Goal: Task Accomplishment & Management: Manage account settings

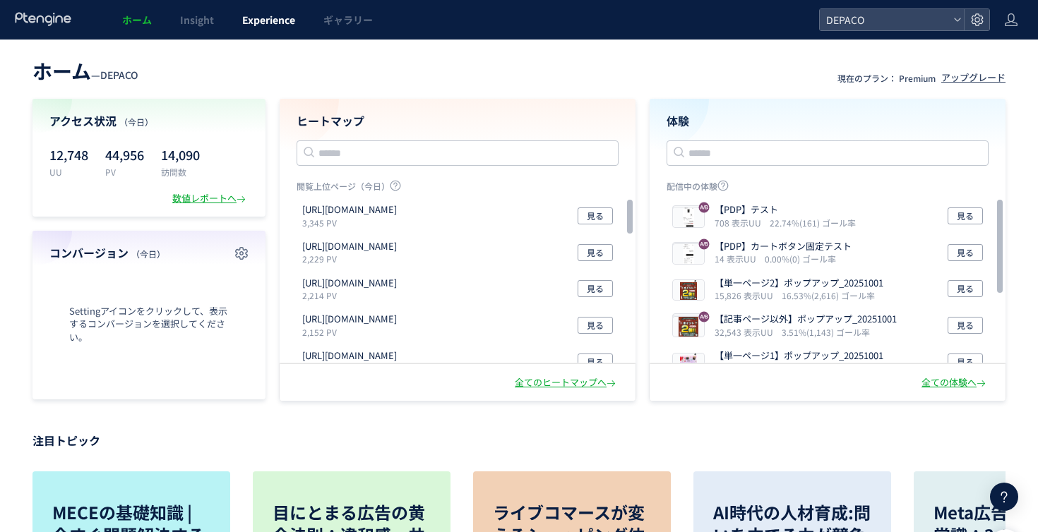
click at [290, 33] on link "Experience" at bounding box center [268, 20] width 81 height 40
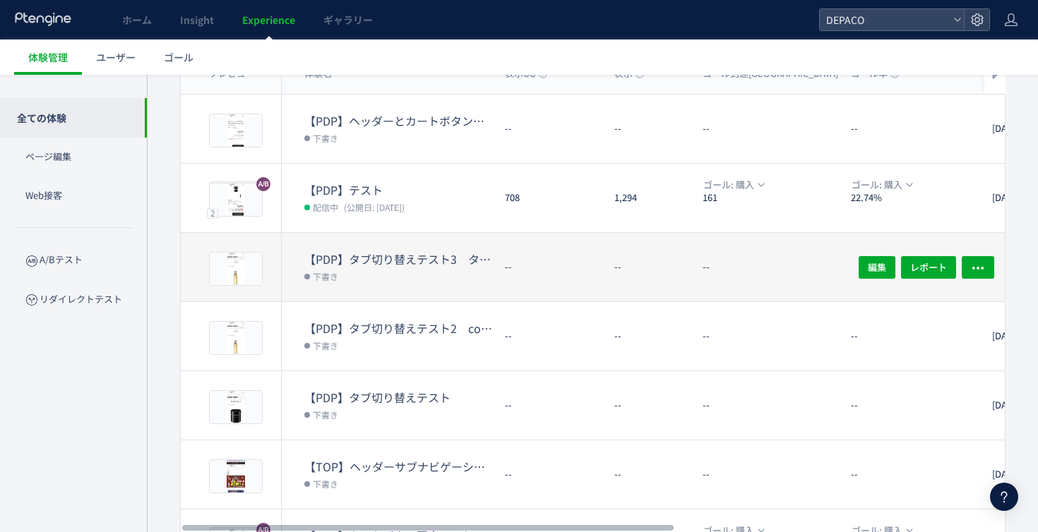
scroll to position [141, 0]
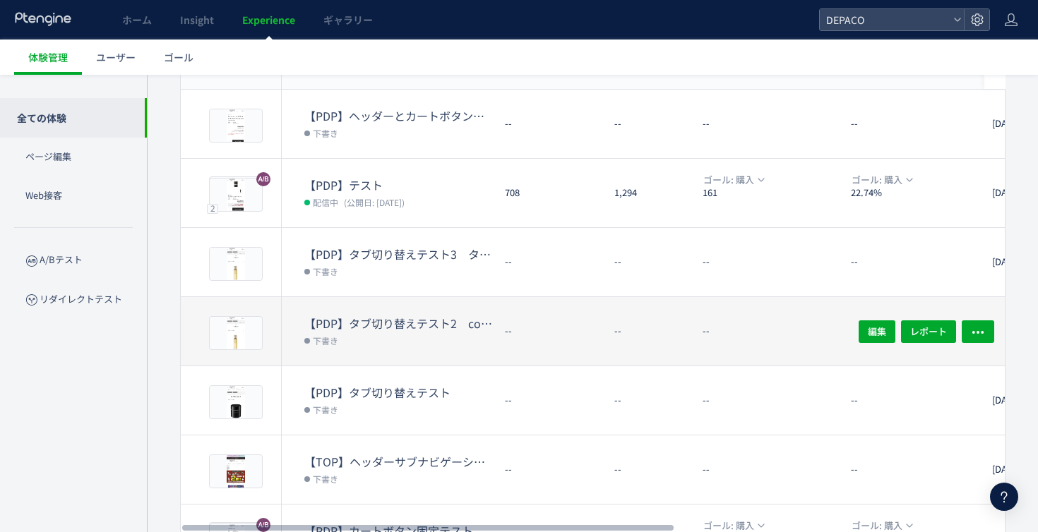
click at [472, 327] on dt "【PDP】タブ切り替えテスト2　comment4から5をdivで囲っただけ" at bounding box center [398, 323] width 189 height 16
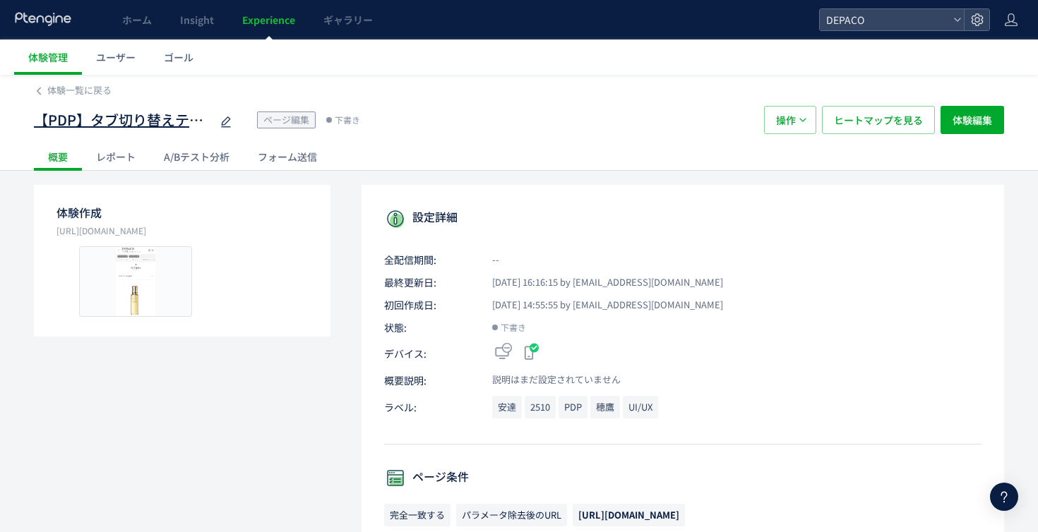
click at [186, 126] on span "【PDP】タブ切り替えテスト2　comment4から5をdivで囲っただけ" at bounding box center [122, 120] width 176 height 20
drag, startPoint x: 92, startPoint y: 125, endPoint x: 0, endPoint y: 113, distance: 92.5
click at [0, 114] on div "**********" at bounding box center [519, 123] width 1038 height 96
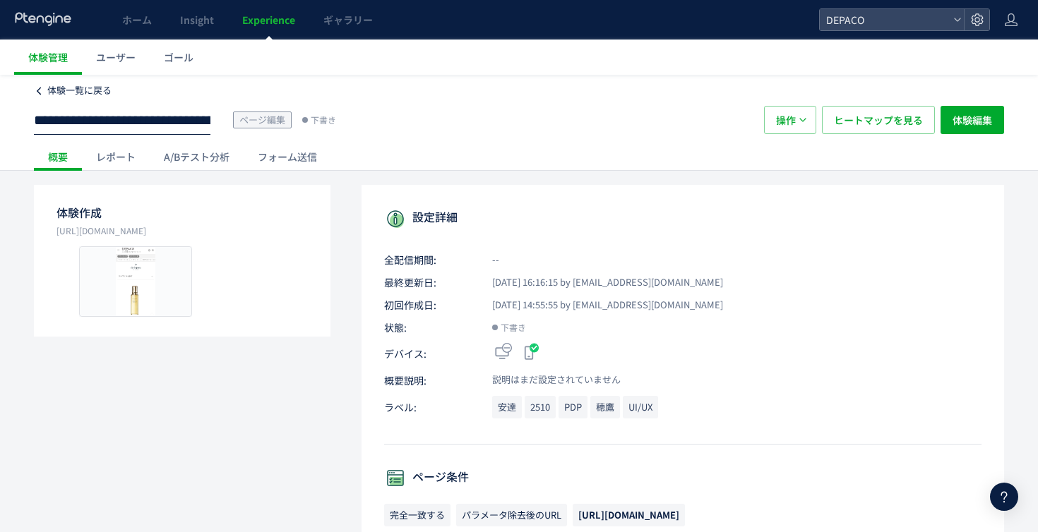
click at [71, 90] on span "体験一覧に戻る" at bounding box center [79, 89] width 64 height 13
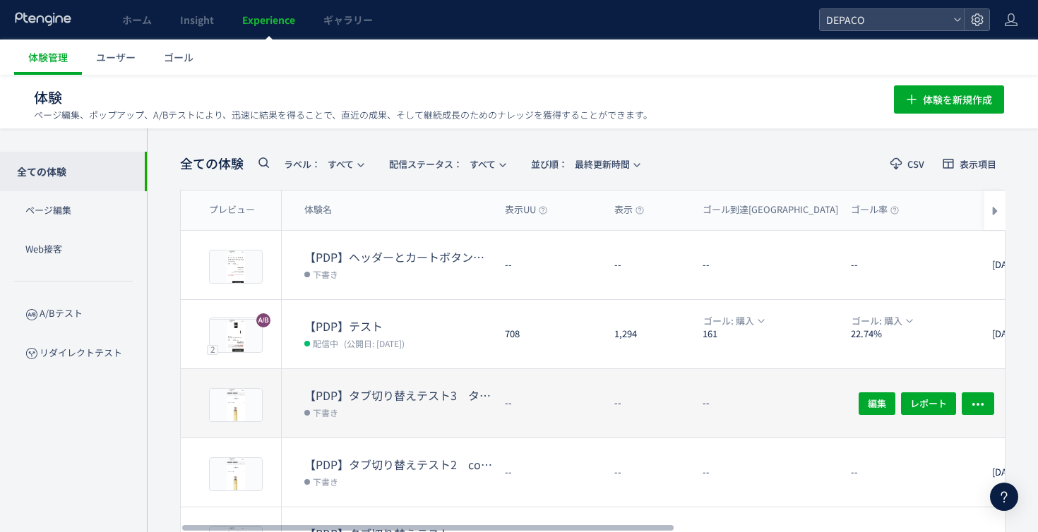
click at [576, 391] on div "--" at bounding box center [547, 403] width 109 height 68
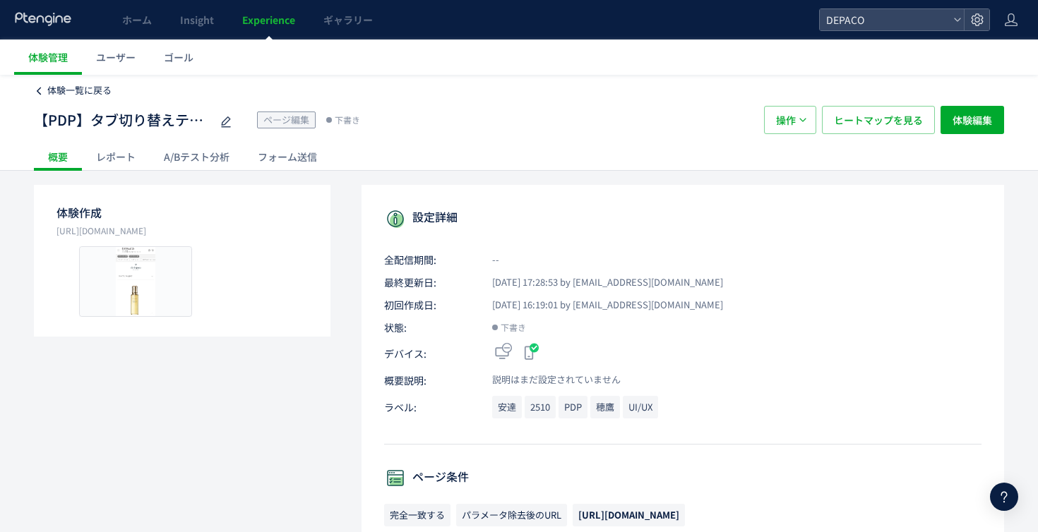
click at [84, 93] on span "体験一覧に戻る" at bounding box center [79, 89] width 64 height 13
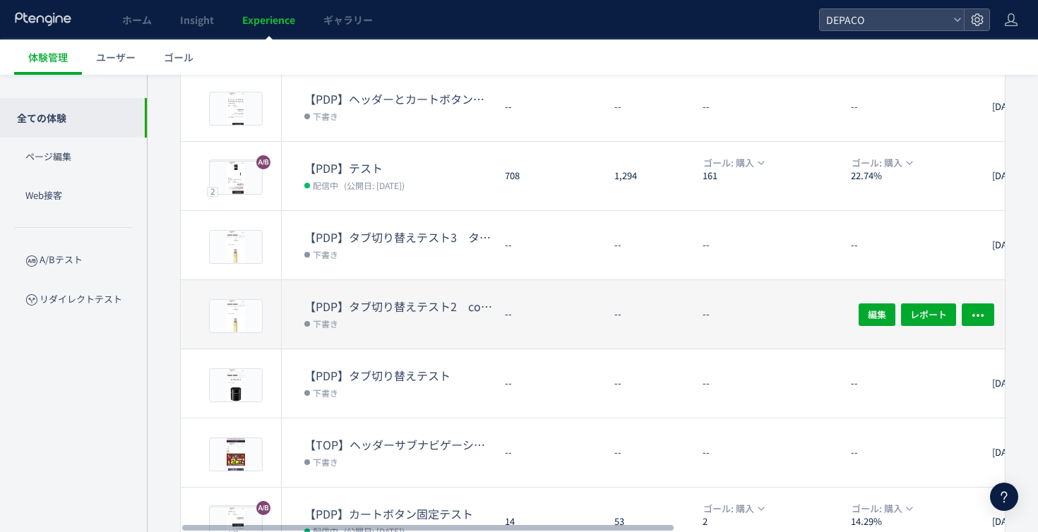
scroll to position [157, 0]
click at [431, 319] on dd "下書き" at bounding box center [398, 324] width 189 height 18
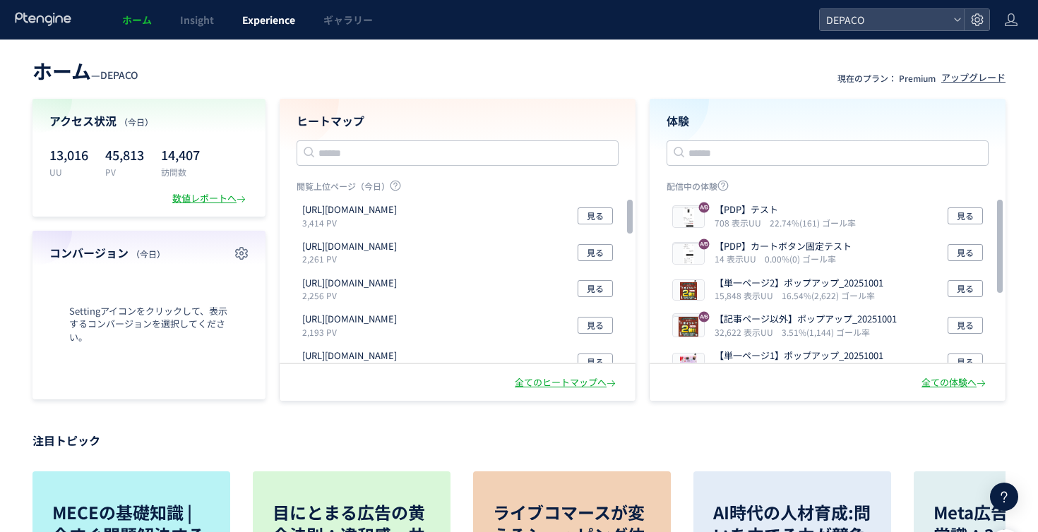
click at [290, 16] on span "Experience" at bounding box center [268, 20] width 53 height 14
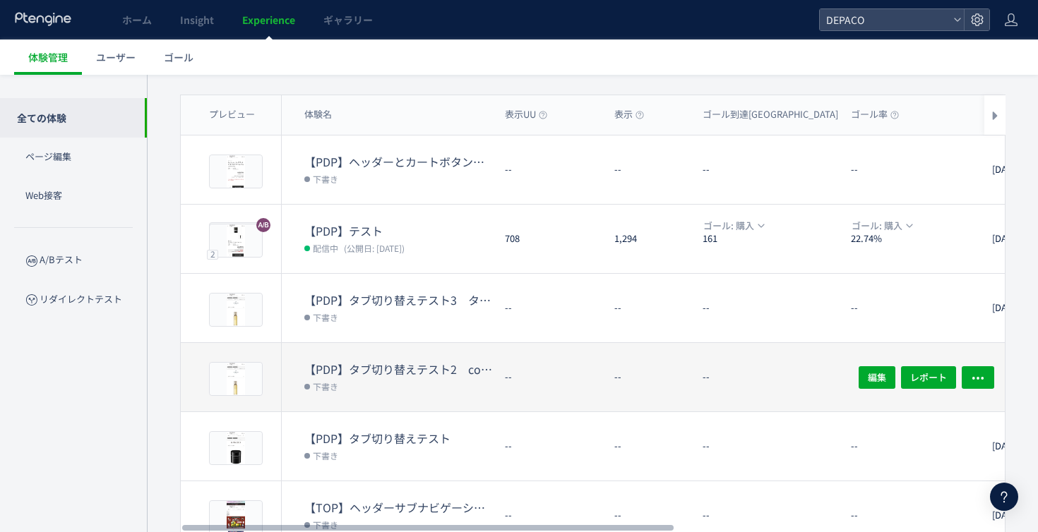
scroll to position [97, 0]
click at [474, 385] on dd "下書き" at bounding box center [398, 384] width 189 height 18
